Goal: Task Accomplishment & Management: Use online tool/utility

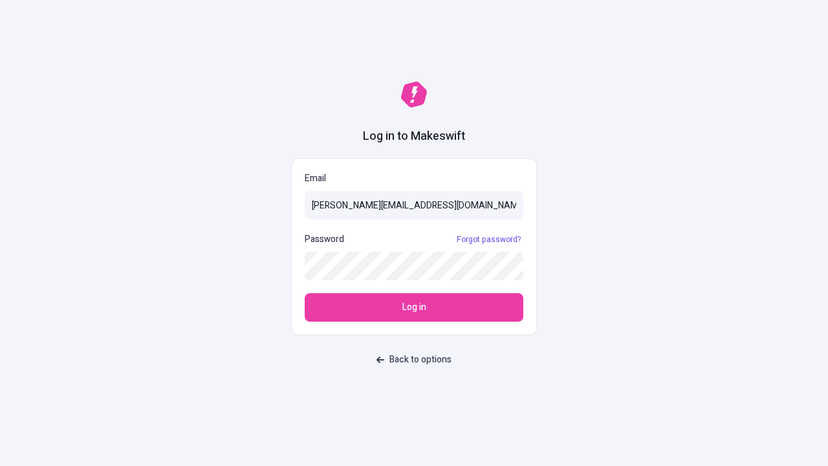
type input "sasha+test-ui@makeswift.com"
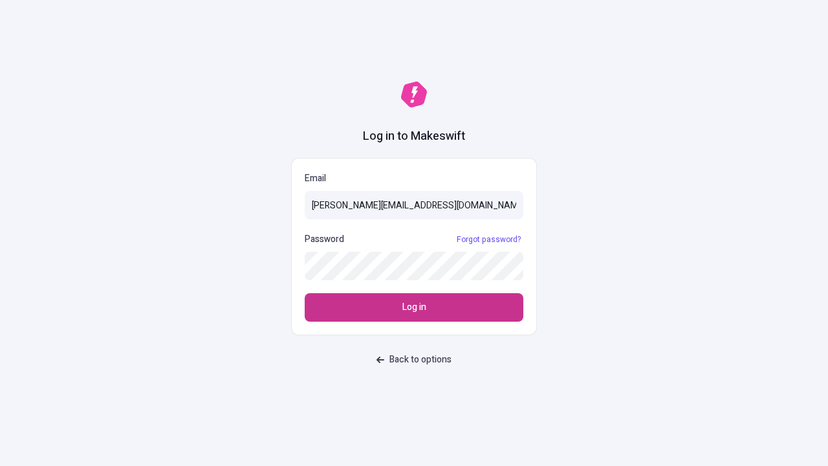
click at [414, 307] on span "Log in" at bounding box center [414, 307] width 24 height 14
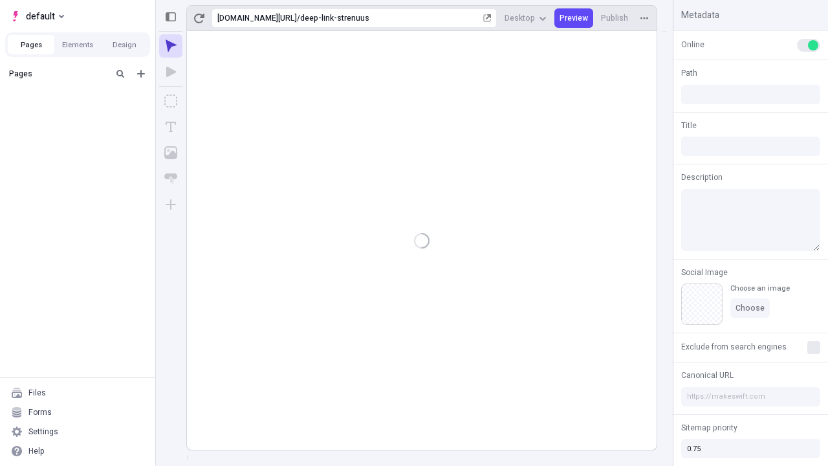
type input "/deep-link-strenuus"
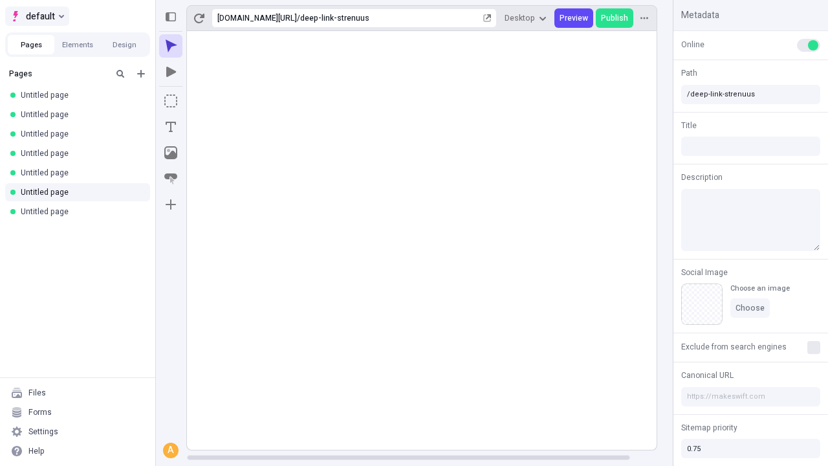
click at [36, 16] on span "default" at bounding box center [40, 16] width 29 height 16
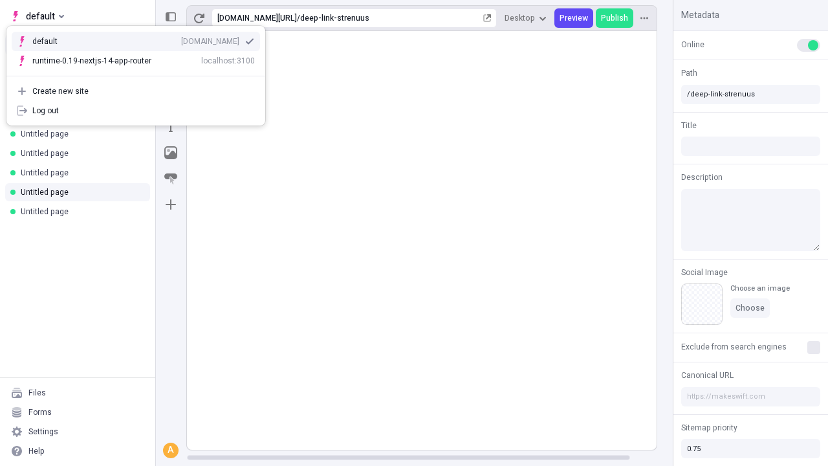
click at [181, 39] on div "qee9k4dy7d.staging.makeswift.site" at bounding box center [210, 41] width 58 height 10
click at [141, 74] on icon "Add new" at bounding box center [141, 74] width 8 height 8
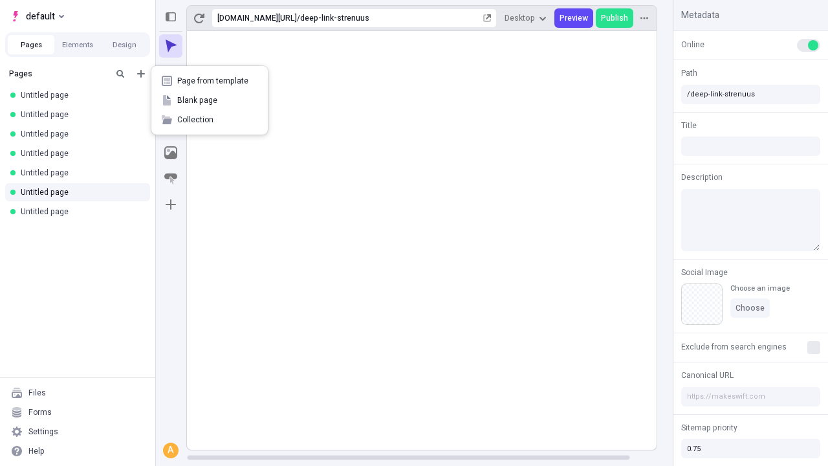
click at [210, 100] on span "Blank page" at bounding box center [217, 100] width 80 height 10
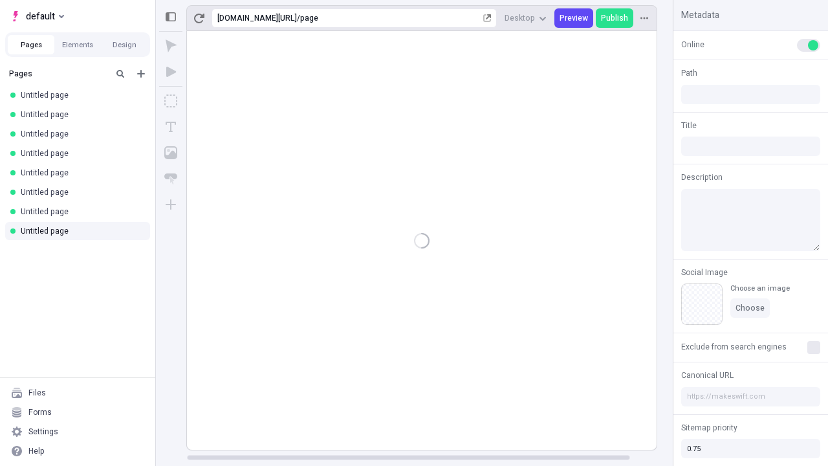
type input "/page"
